Goal: Register for event/course

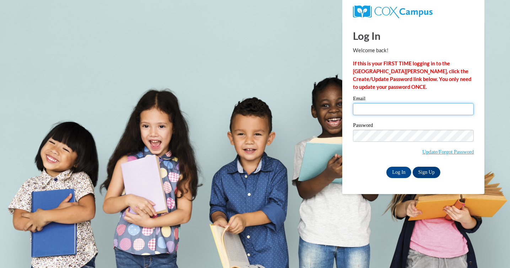
click at [378, 106] on input "Email" at bounding box center [413, 109] width 121 height 12
type input "[EMAIL_ADDRESS][DOMAIN_NAME]"
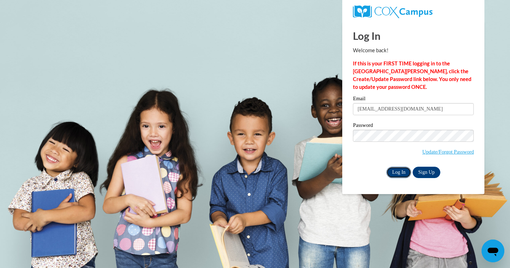
click at [398, 175] on input "Log In" at bounding box center [399, 172] width 25 height 11
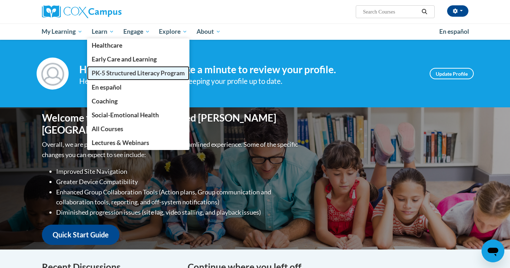
click at [112, 72] on span "PK-5 Structured Literacy Program" at bounding box center [138, 72] width 93 height 7
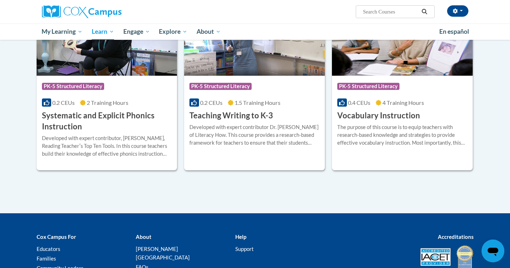
scroll to position [756, 0]
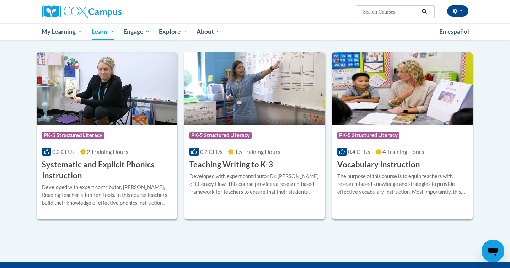
click at [378, 117] on img at bounding box center [402, 88] width 141 height 73
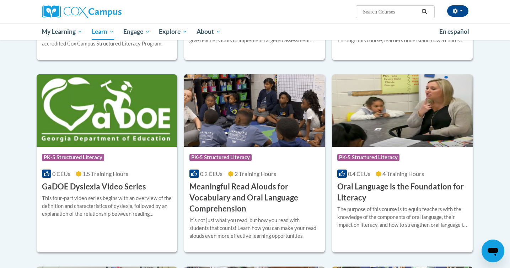
scroll to position [370, 0]
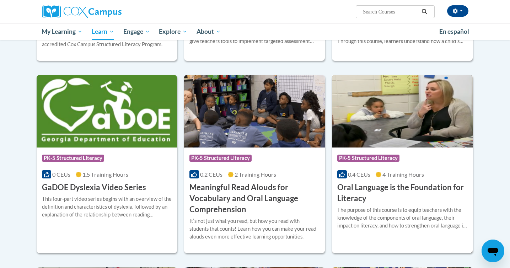
click at [364, 192] on h3 "Oral Language is the Foundation for Literacy" at bounding box center [403, 193] width 130 height 22
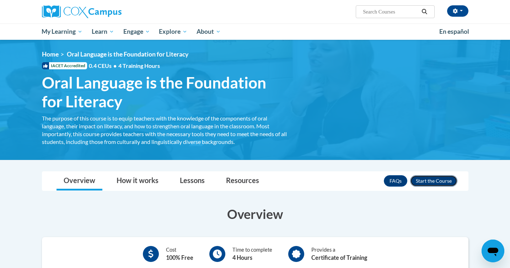
click at [428, 182] on button "Enroll" at bounding box center [433, 180] width 47 height 11
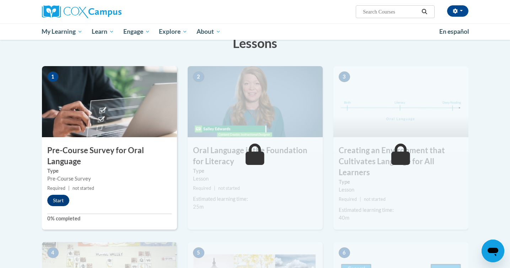
scroll to position [157, 0]
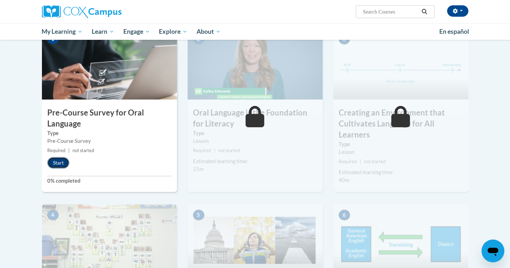
click at [52, 163] on button "Start" at bounding box center [58, 162] width 22 height 11
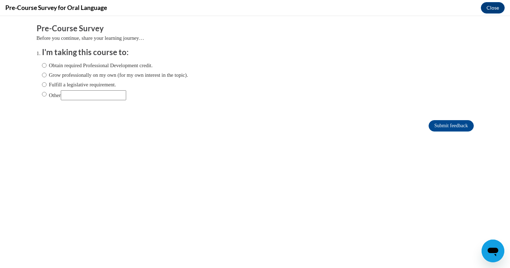
scroll to position [0, 0]
click at [44, 68] on input "Obtain required Professional Development credit." at bounding box center [44, 66] width 5 height 8
radio input "true"
click at [464, 126] on input "Submit feedback" at bounding box center [451, 125] width 45 height 11
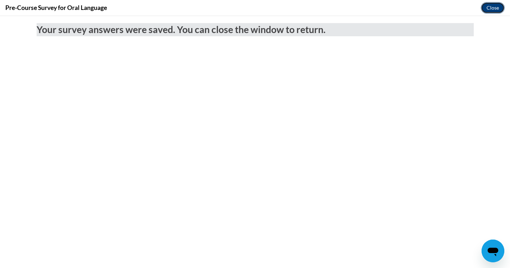
click at [492, 12] on button "Close" at bounding box center [493, 7] width 24 height 11
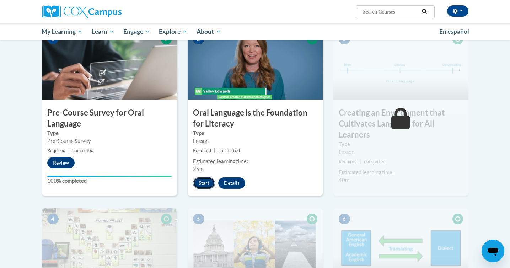
click at [198, 185] on button "Start" at bounding box center [204, 183] width 22 height 11
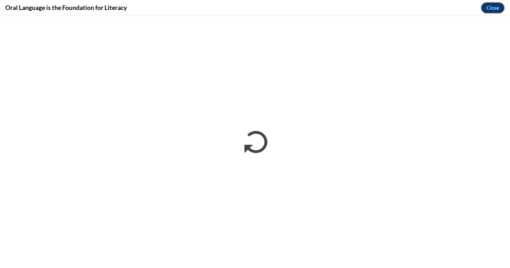
click at [492, 5] on button "Close" at bounding box center [493, 7] width 24 height 11
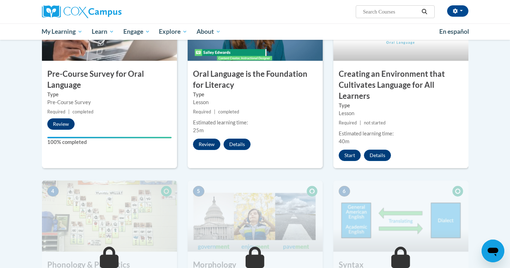
scroll to position [196, 0]
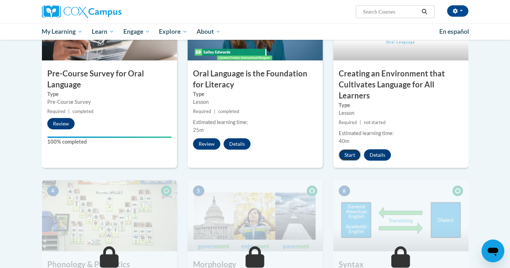
click at [357, 160] on button "Start" at bounding box center [350, 154] width 22 height 11
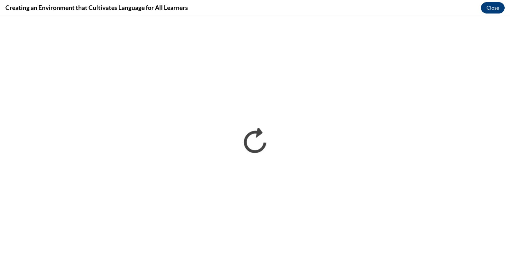
scroll to position [0, 0]
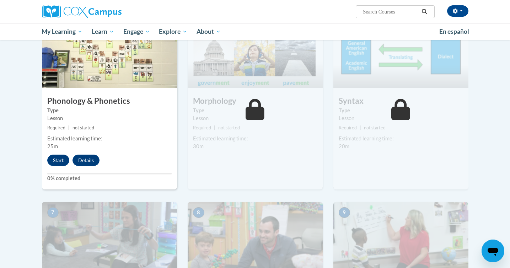
scroll to position [376, 0]
